Goal: Information Seeking & Learning: Check status

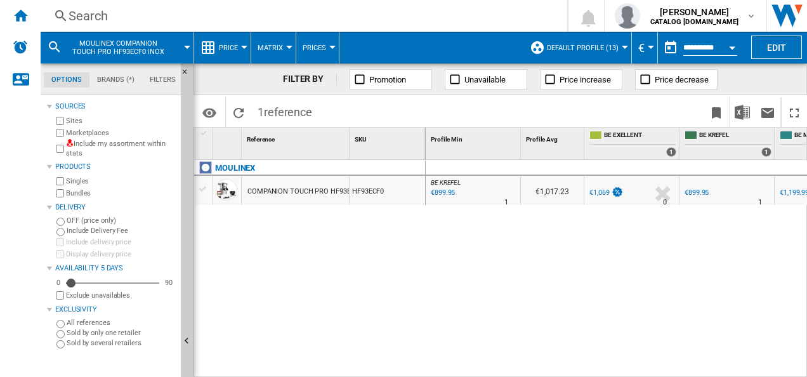
scroll to position [0, 46]
click at [129, 11] on div "Search" at bounding box center [302, 16] width 466 height 18
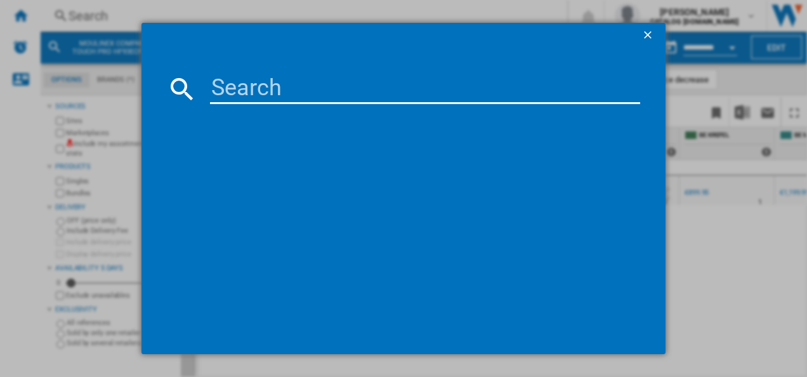
click at [221, 81] on input at bounding box center [425, 89] width 431 height 30
paste input "LM439D10"
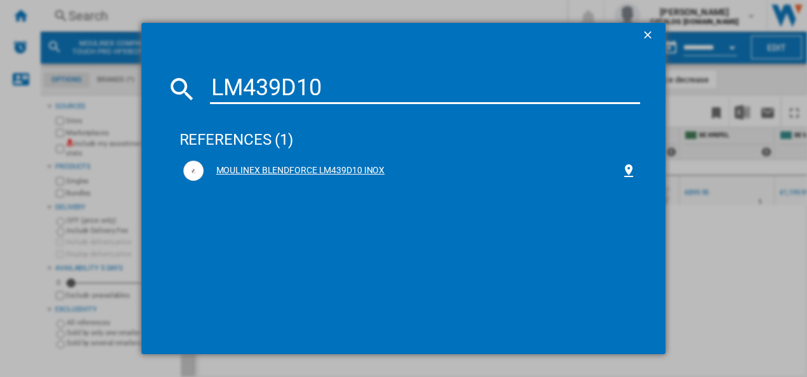
type input "LM439D10"
click at [256, 163] on div "MOULINEX BLENDFORCE LM439D10 INOX" at bounding box center [410, 170] width 454 height 20
click at [253, 168] on div "MOULINEX BLENDFORCE LM439D10 INOX" at bounding box center [413, 170] width 418 height 13
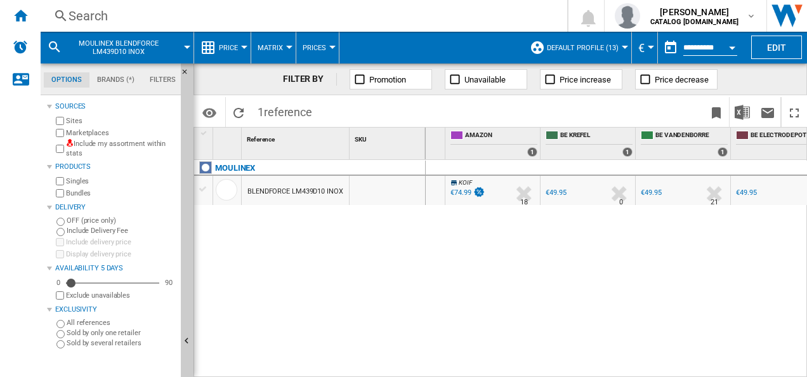
scroll to position [0, 10]
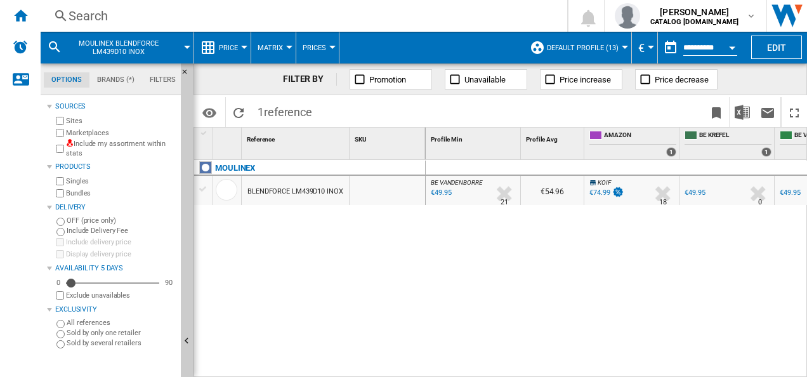
click at [565, 50] on span "Default profile (13)" at bounding box center [583, 48] width 72 height 8
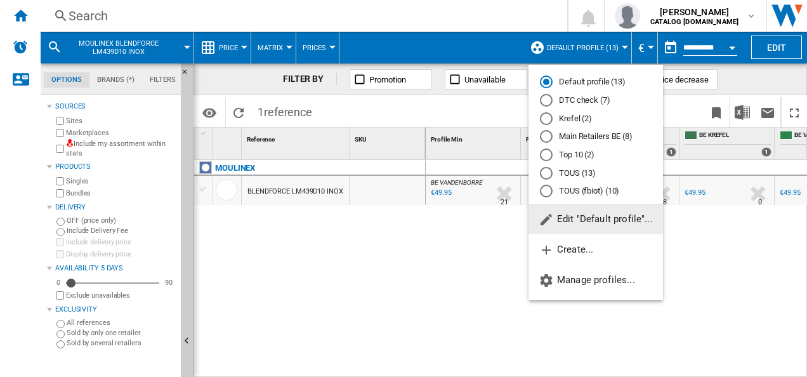
click at [565, 104] on md-radio-button "DTC check (7)" at bounding box center [596, 101] width 112 height 12
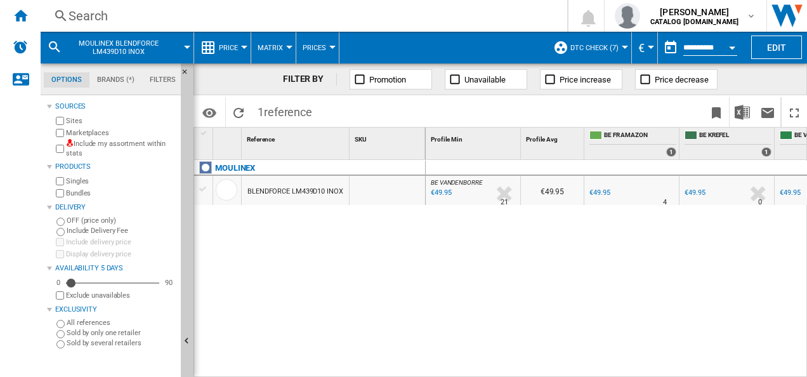
click at [80, 129] on label "Marketplaces" at bounding box center [121, 133] width 110 height 10
